Goal: Information Seeking & Learning: Find specific fact

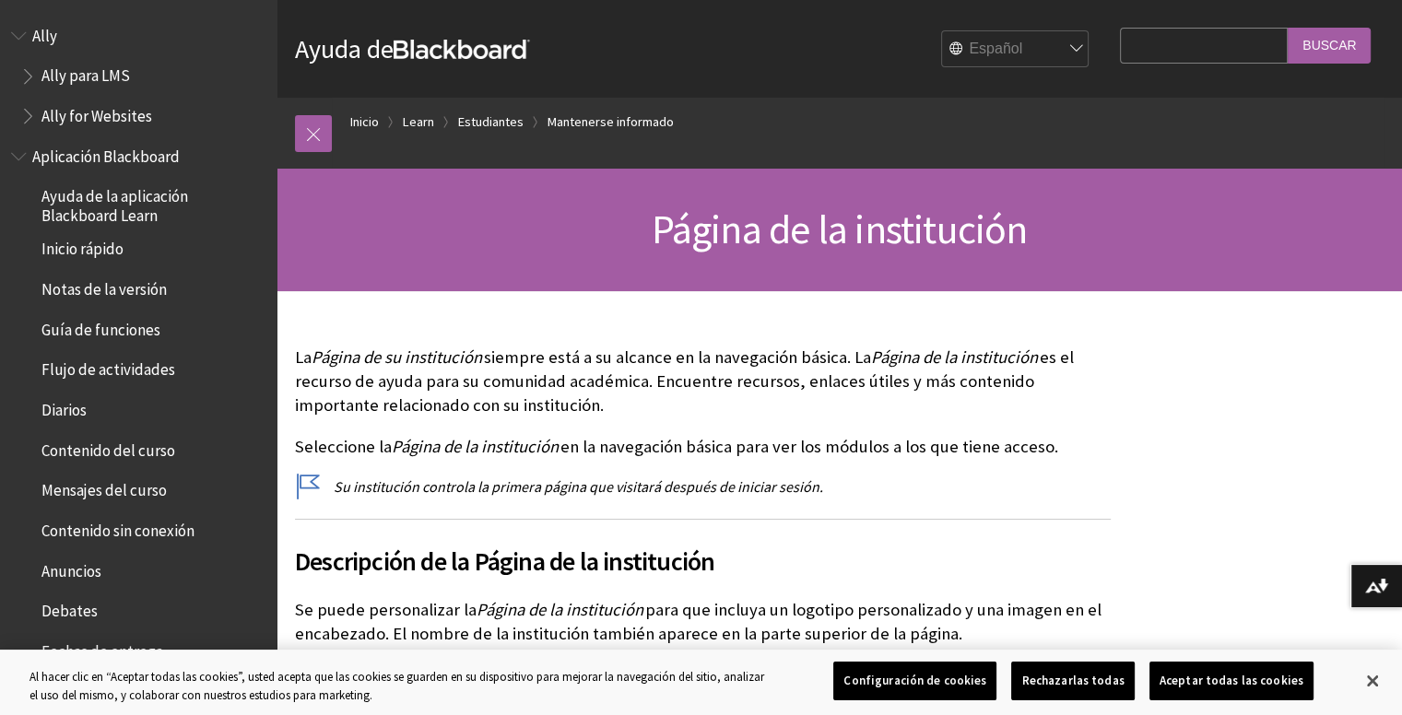
scroll to position [1773, 0]
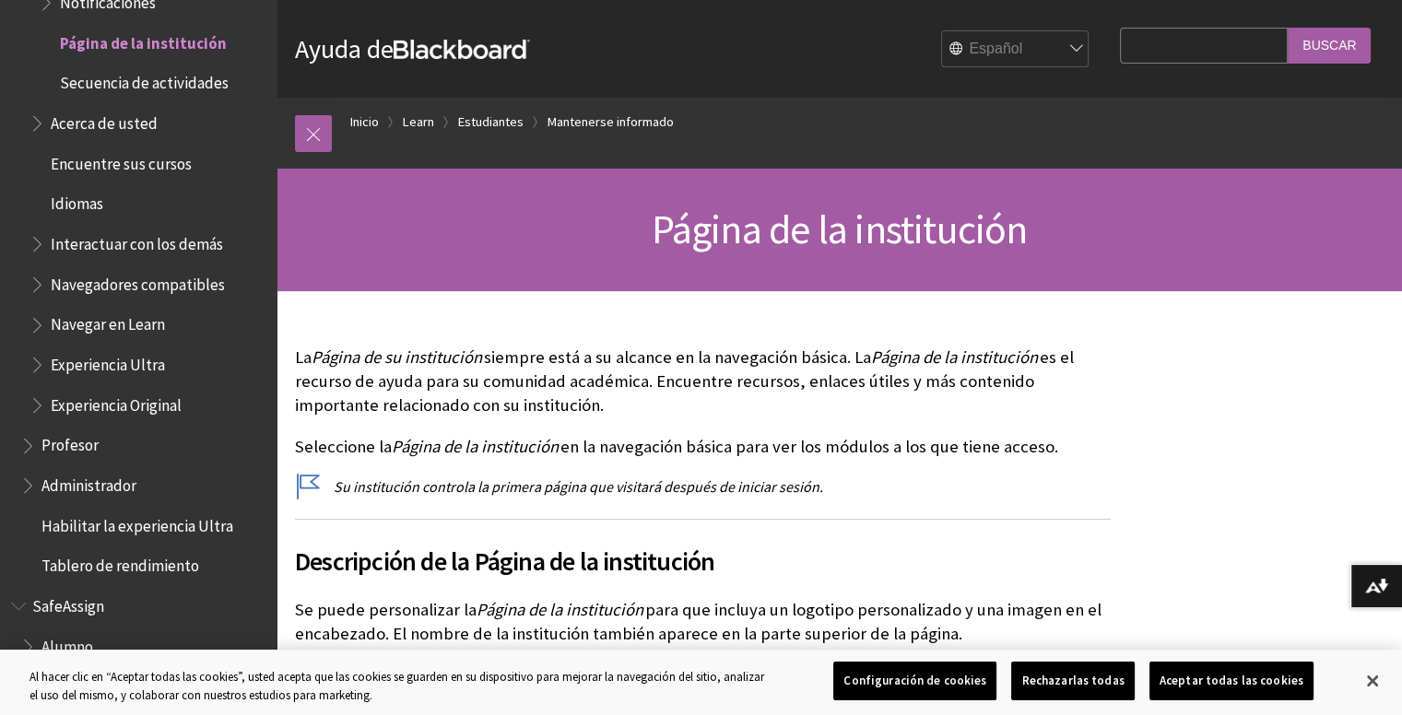
click at [1043, 152] on div "Ruta de navegación Inicio Learn Estudiantes Mantenerse informado" at bounding box center [858, 133] width 1052 height 71
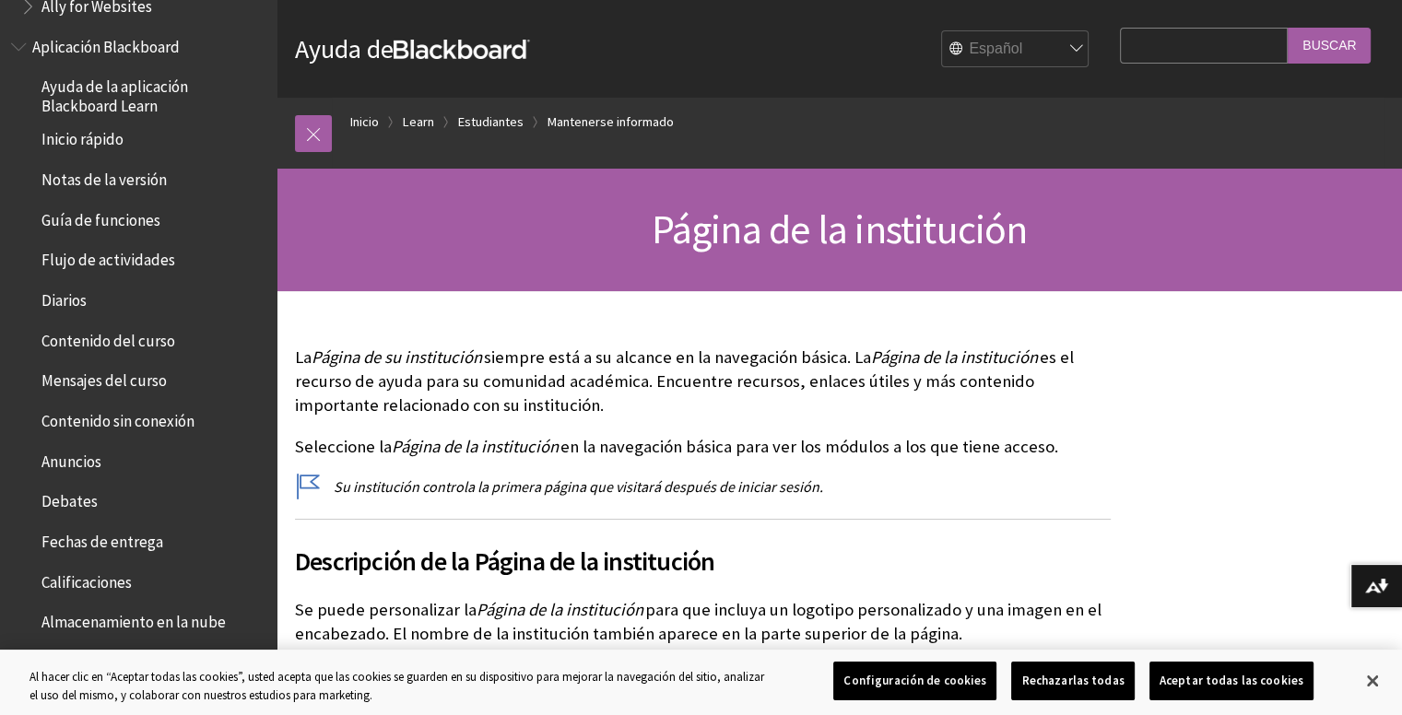
scroll to position [0, 0]
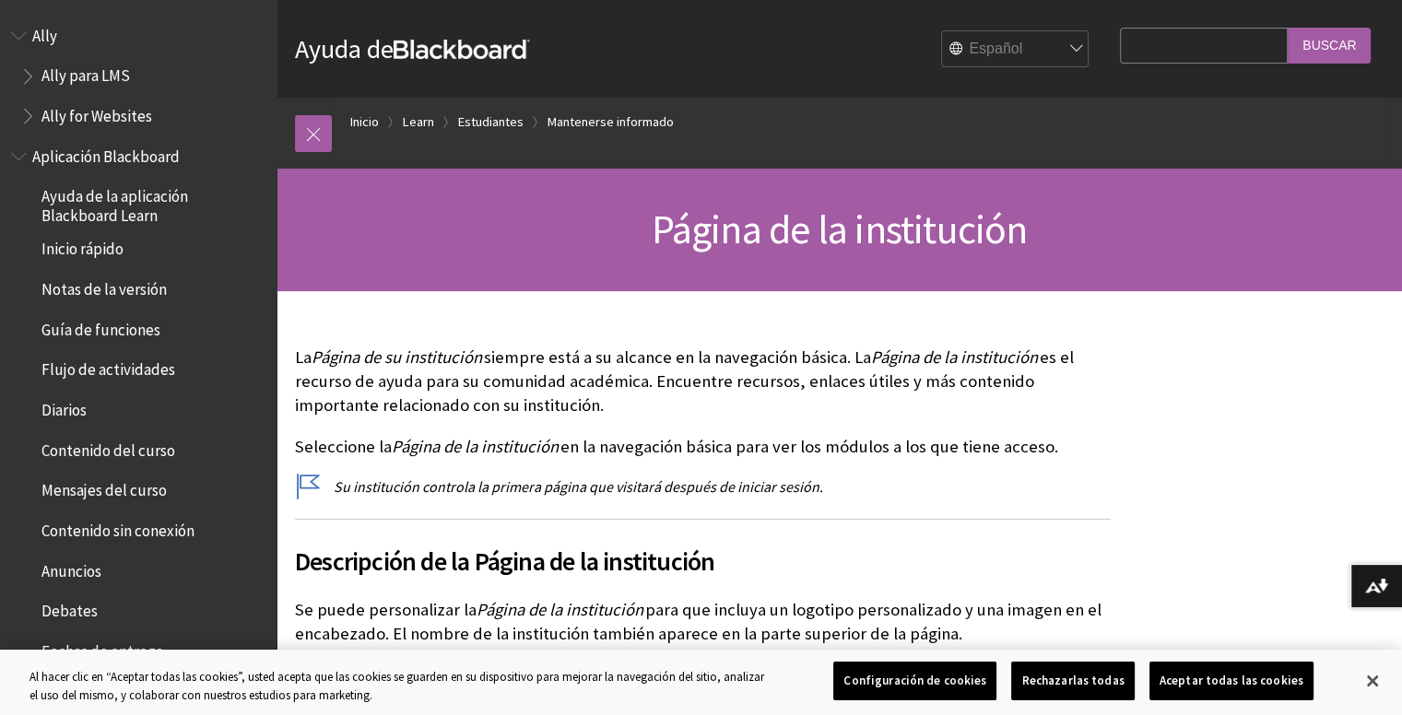
click at [1137, 59] on input "Search Query" at bounding box center [1204, 46] width 168 height 36
type input "CERTIFICADO PARCIAL"
click at [1323, 56] on input "Buscar" at bounding box center [1329, 46] width 83 height 36
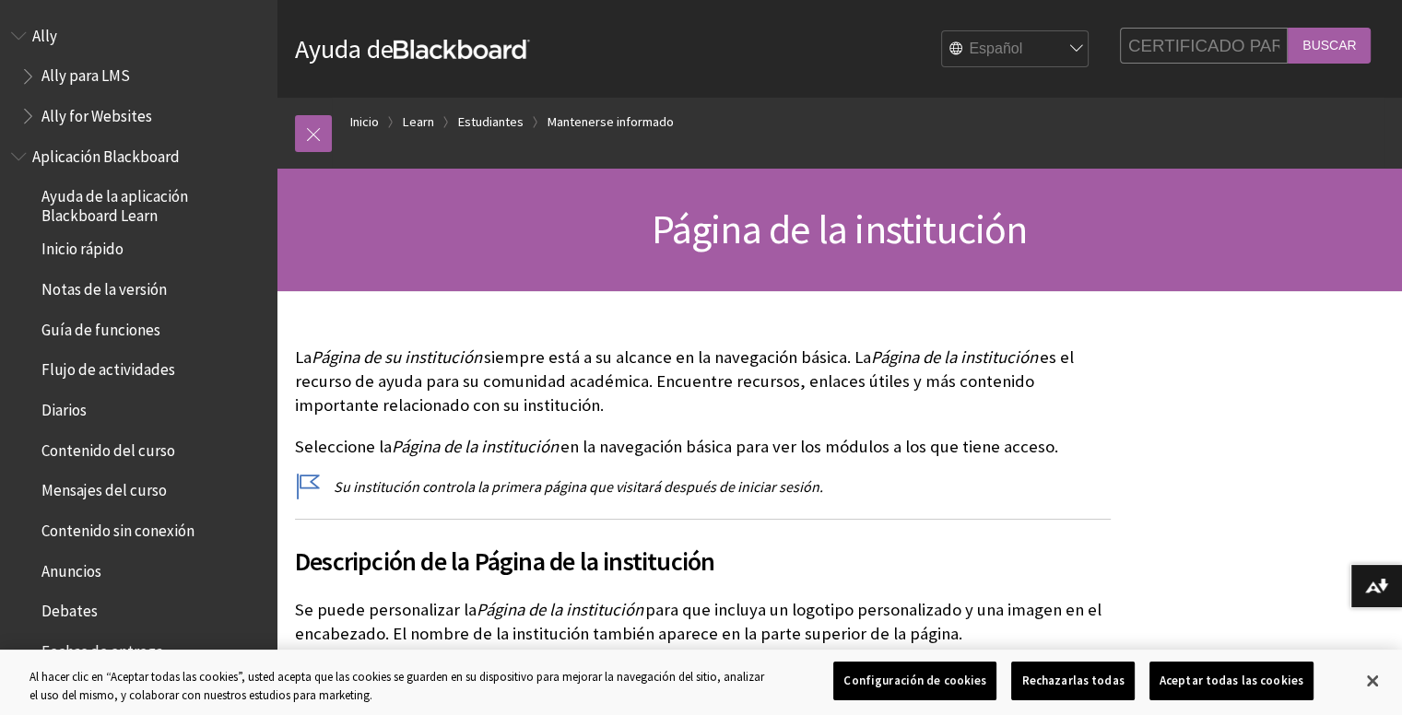
click at [1320, 49] on input "Buscar" at bounding box center [1329, 46] width 83 height 36
drag, startPoint x: 1320, startPoint y: 49, endPoint x: 1293, endPoint y: 20, distance: 39.1
click at [1293, 21] on fieldset "Search Query CERTIFICADO PARCIAL Buscar" at bounding box center [1245, 48] width 273 height 55
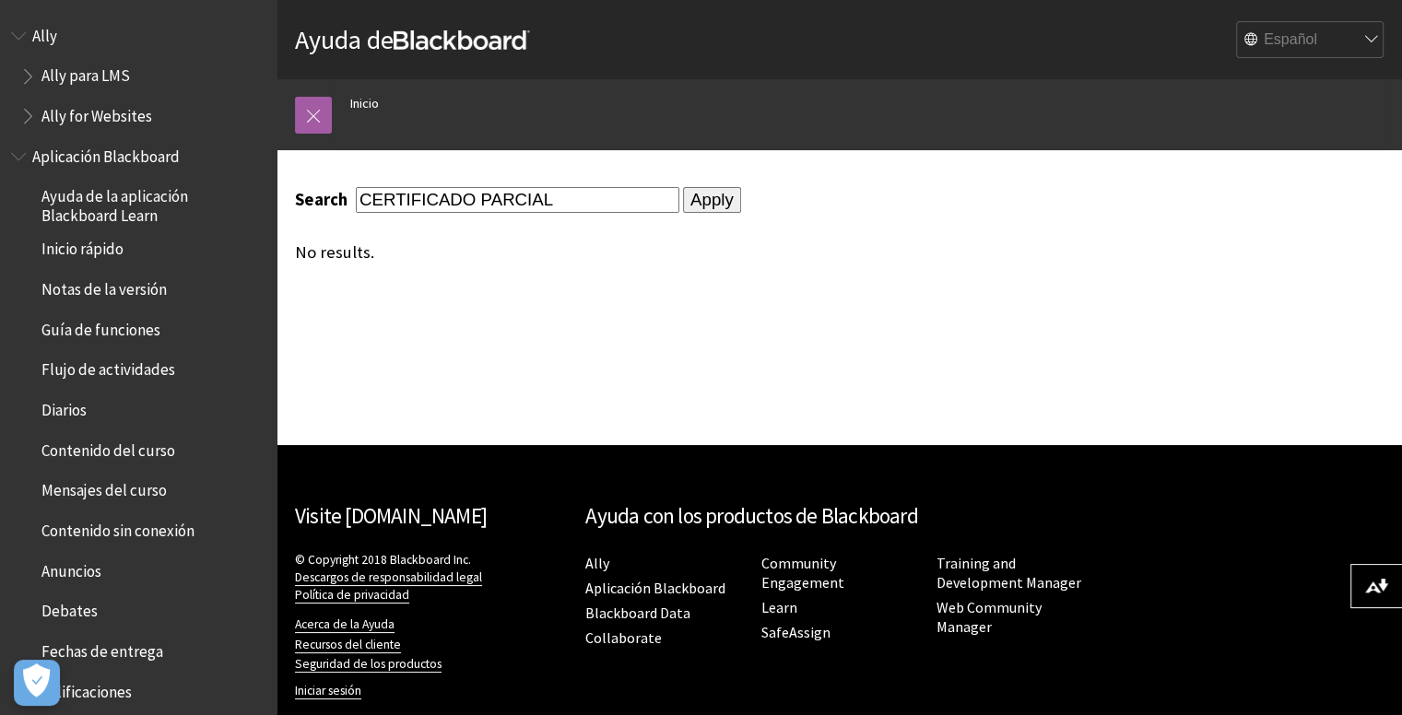
click at [610, 191] on input "CERTIFICADO PARCIAL" at bounding box center [518, 199] width 324 height 25
type input "C"
type input "COSNTANCIA"
click at [683, 187] on input "Apply" at bounding box center [712, 200] width 58 height 26
click at [683, 206] on input "Apply" at bounding box center [712, 200] width 58 height 26
